Goal: Task Accomplishment & Management: Complete application form

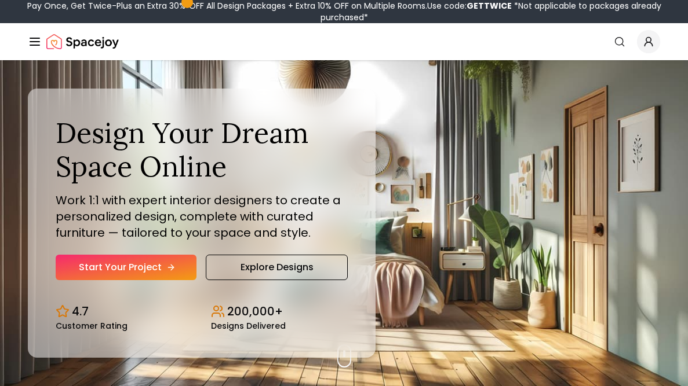
click at [115, 271] on link "Start Your Project" at bounding box center [126, 267] width 141 height 25
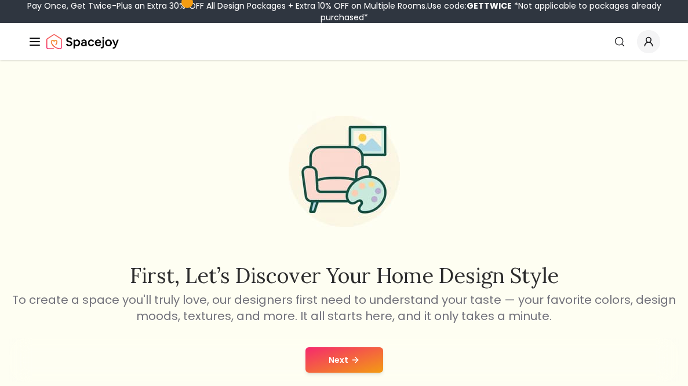
click at [338, 355] on button "Next" at bounding box center [344, 360] width 78 height 25
